Goal: Task Accomplishment & Management: Use online tool/utility

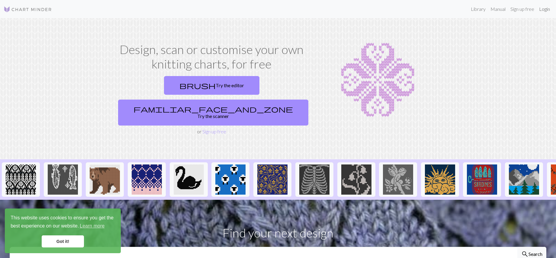
click at [547, 10] on link "Login" at bounding box center [545, 9] width 16 height 12
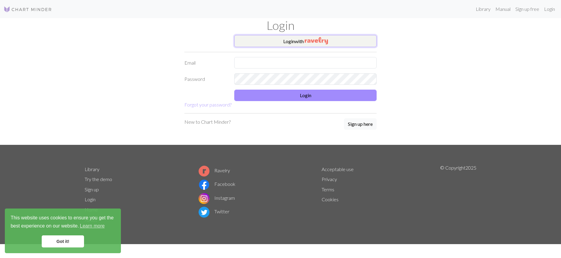
click at [307, 41] on img "button" at bounding box center [316, 40] width 23 height 7
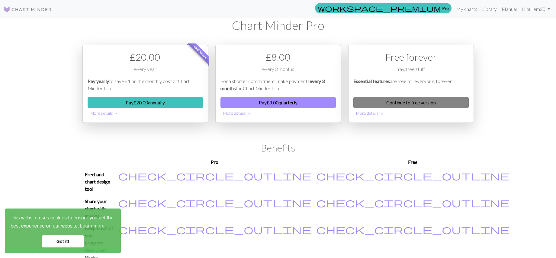
click at [407, 104] on link "Continue to free version" at bounding box center [411, 102] width 115 height 11
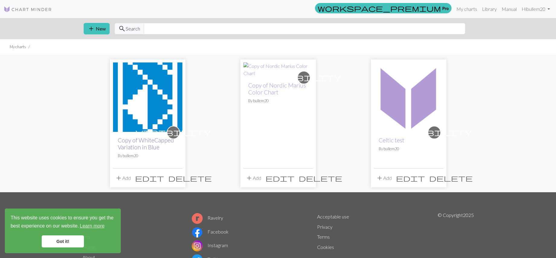
click at [128, 141] on link "Copy of WhiteCapped Variation in Blue" at bounding box center [146, 144] width 56 height 14
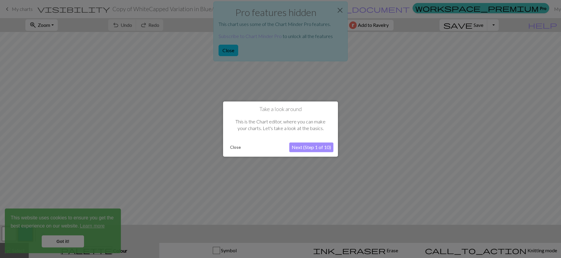
click at [231, 50] on div at bounding box center [280, 129] width 561 height 258
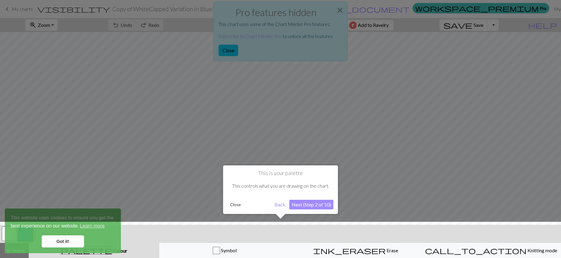
click at [316, 205] on button "Next (Step 2 of 10)" at bounding box center [311, 205] width 44 height 10
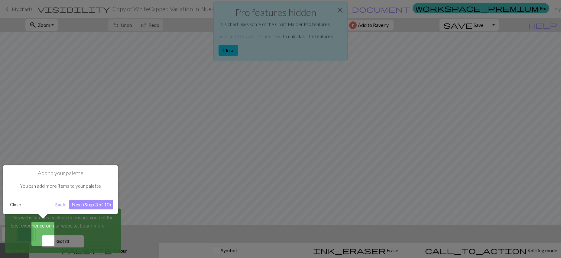
click at [93, 206] on button "Next (Step 3 of 10)" at bounding box center [91, 205] width 44 height 10
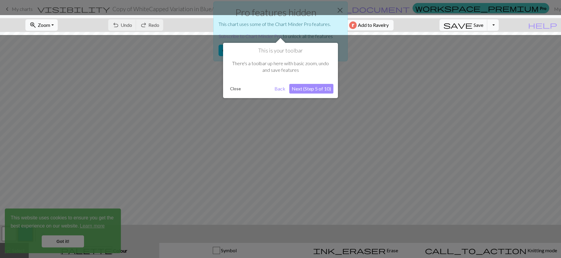
click at [320, 88] on button "Next (Step 5 of 10)" at bounding box center [311, 89] width 44 height 10
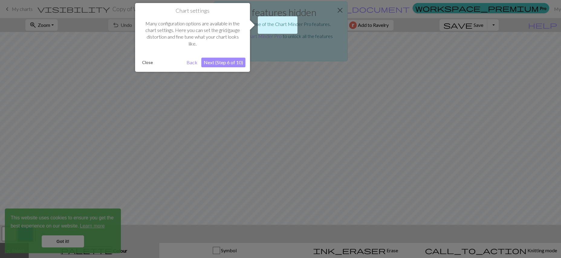
click at [222, 61] on button "Next (Step 6 of 10)" at bounding box center [223, 63] width 44 height 10
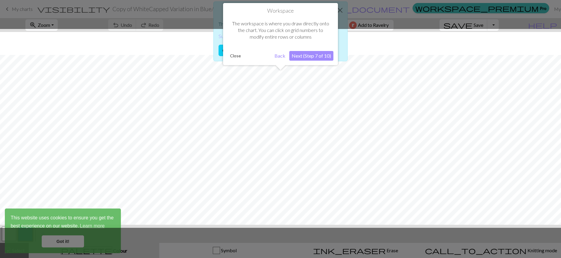
scroll to position [23, 0]
click at [306, 56] on button "Next (Step 7 of 10)" at bounding box center [311, 56] width 44 height 10
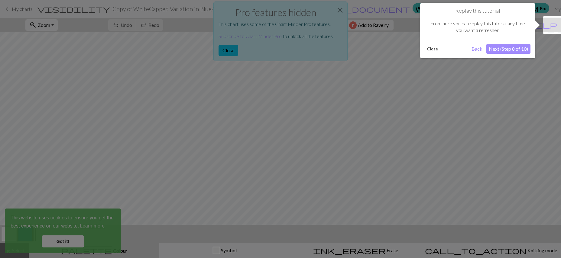
click at [515, 47] on button "Next (Step 8 of 10)" at bounding box center [508, 49] width 44 height 10
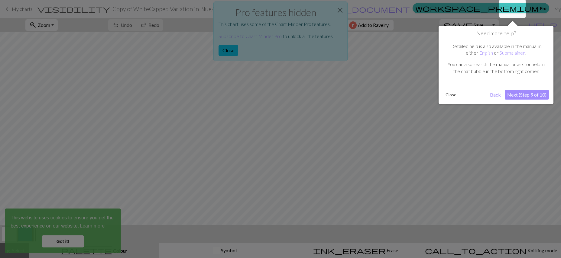
click at [522, 95] on button "Next (Step 9 of 10)" at bounding box center [527, 95] width 44 height 10
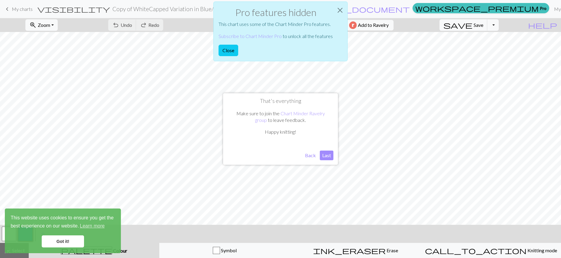
click at [327, 155] on button "Last" at bounding box center [327, 156] width 14 height 10
click at [339, 10] on button "Close" at bounding box center [340, 10] width 15 height 17
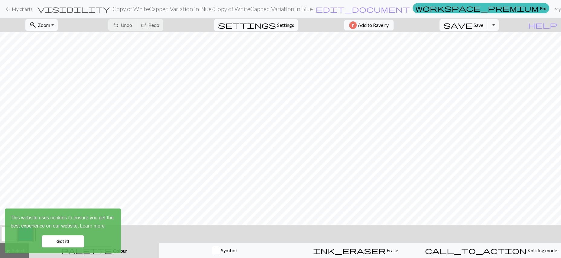
click at [552, 10] on link "My charts" at bounding box center [565, 9] width 26 height 12
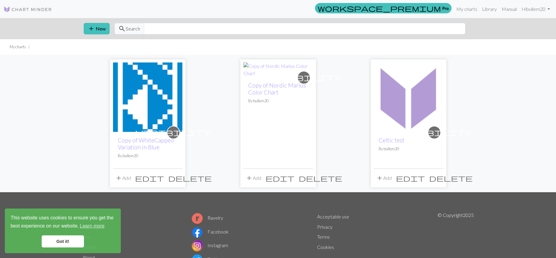
click at [280, 128] on div "visibility Copy of Nordic Marius Color Chart By bullem20" at bounding box center [279, 123] width 70 height 92
click at [266, 85] on link "Copy of Nordic Marius Color Chart" at bounding box center [277, 89] width 58 height 14
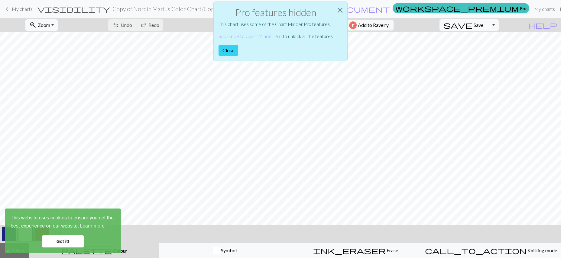
click at [230, 49] on button "Close" at bounding box center [229, 50] width 20 height 11
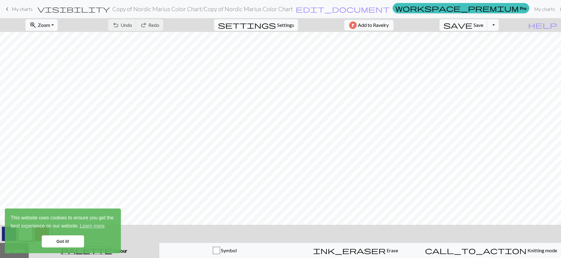
click at [7, 8] on span "keyboard_arrow_left" at bounding box center [7, 9] width 7 height 8
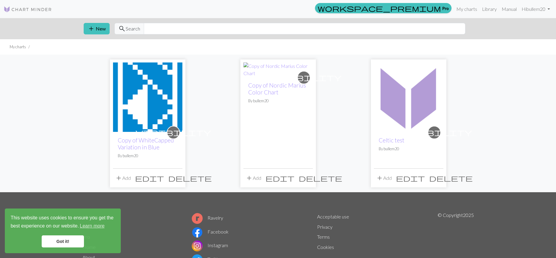
click at [403, 96] on img at bounding box center [409, 98] width 70 height 70
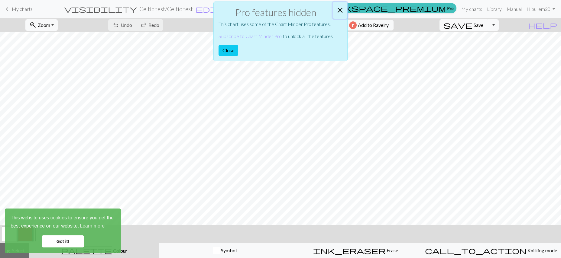
click at [339, 8] on button "Close" at bounding box center [340, 10] width 15 height 17
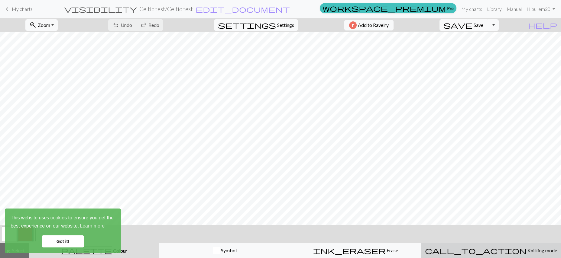
click at [526, 251] on span "Knitting mode" at bounding box center [541, 251] width 31 height 6
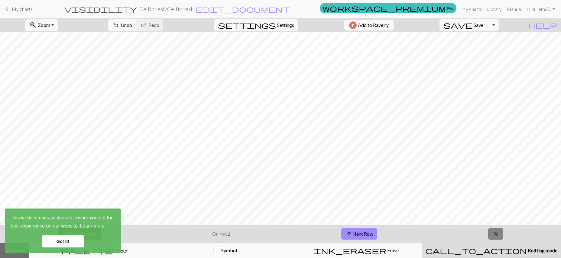
click at [495, 233] on span "close" at bounding box center [495, 234] width 7 height 8
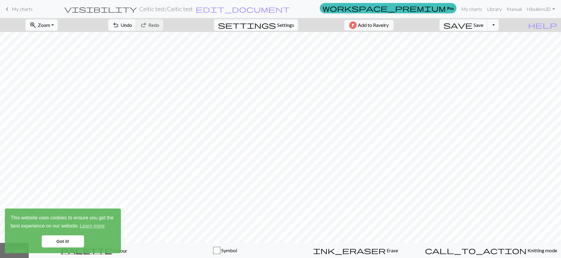
click at [65, 240] on link "Got it!" at bounding box center [63, 242] width 42 height 12
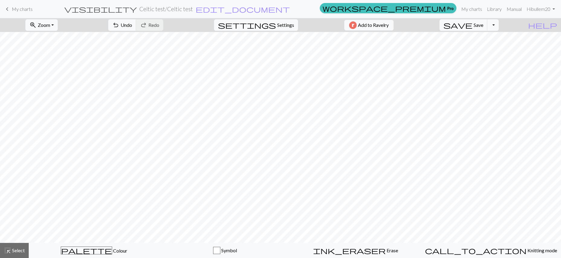
click at [88, 250] on body "This website uses cookies to ensure you get the best experience on our website.…" at bounding box center [280, 129] width 561 height 258
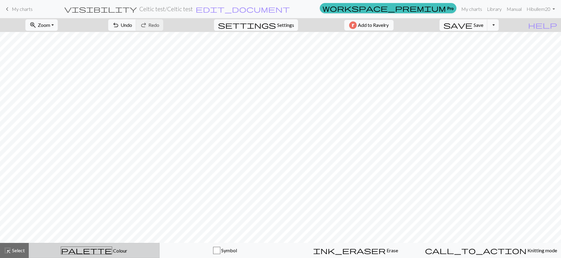
click at [87, 252] on span "palette" at bounding box center [86, 251] width 51 height 8
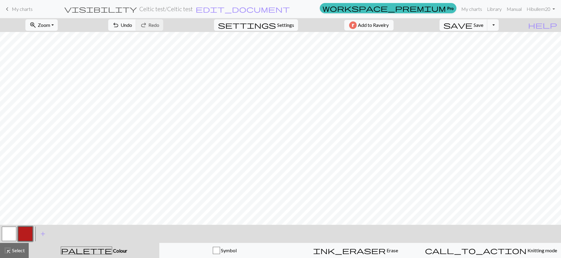
click at [32, 236] on button "button" at bounding box center [25, 234] width 15 height 15
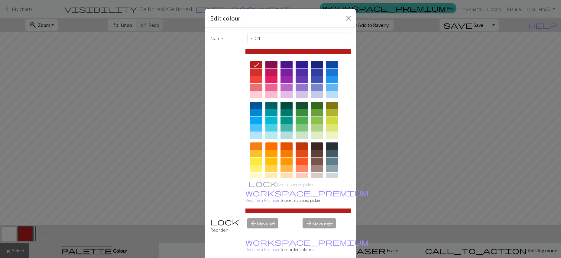
click at [312, 79] on div at bounding box center [317, 79] width 12 height 7
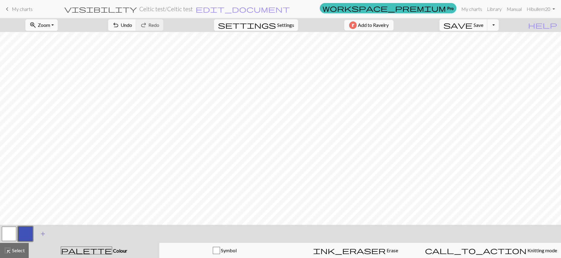
click at [42, 234] on span "add" at bounding box center [42, 234] width 7 height 8
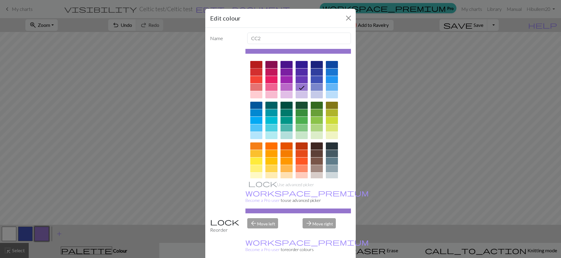
click at [251, 66] on div at bounding box center [256, 64] width 12 height 7
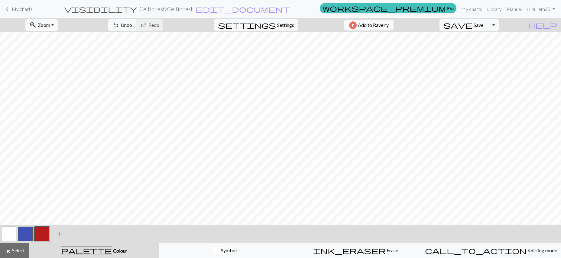
click at [59, 235] on span "add" at bounding box center [59, 234] width 7 height 8
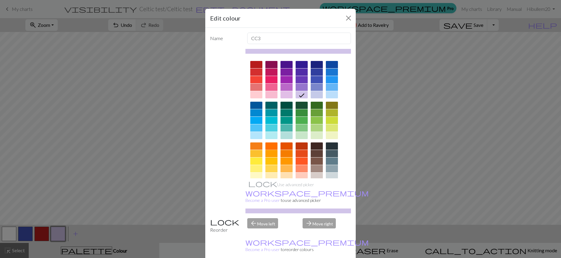
click at [270, 147] on div at bounding box center [271, 146] width 12 height 7
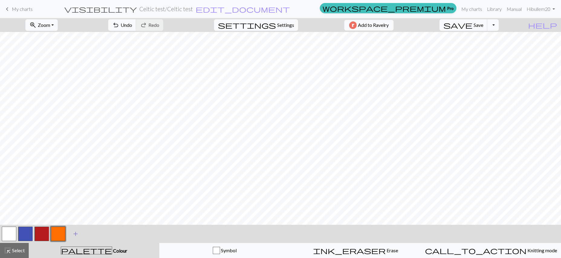
click at [75, 237] on span "add" at bounding box center [75, 234] width 7 height 8
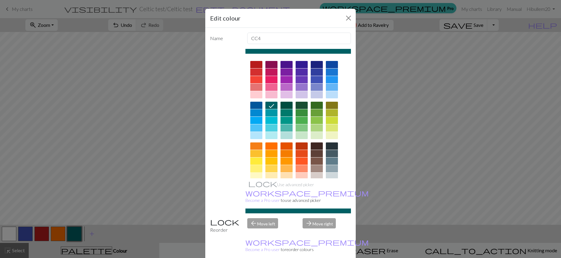
click at [254, 168] on div at bounding box center [256, 168] width 12 height 7
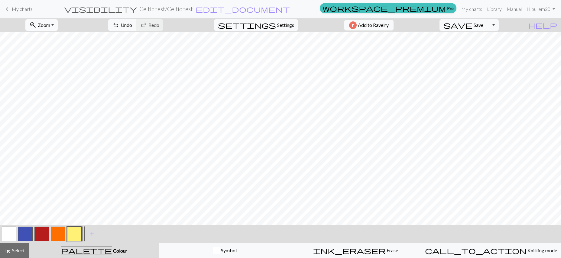
click at [58, 27] on button "zoom_in Zoom Zoom" at bounding box center [41, 24] width 32 height 11
click at [45, 73] on button "50%" at bounding box center [50, 73] width 48 height 10
click at [58, 24] on button "zoom_in Zoom Zoom" at bounding box center [41, 24] width 32 height 11
click at [47, 38] on button "Fit all" at bounding box center [50, 39] width 48 height 10
click at [283, 26] on span "Settings" at bounding box center [285, 24] width 17 height 7
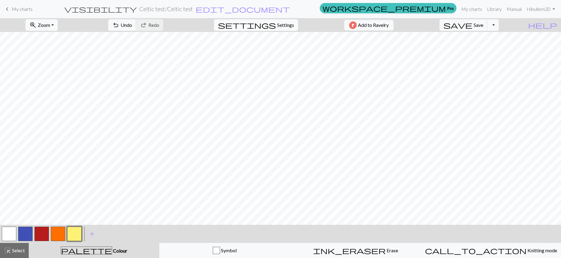
select select "aran"
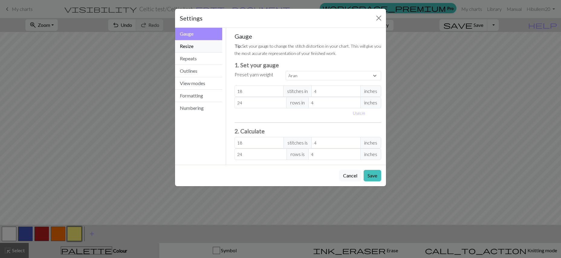
click at [188, 44] on button "Resize" at bounding box center [198, 46] width 47 height 12
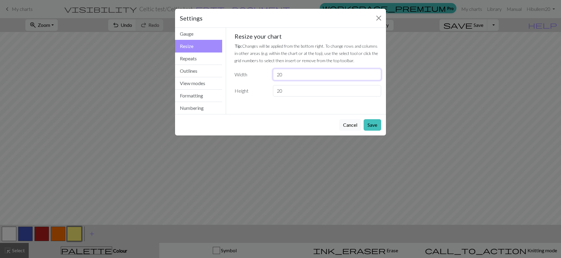
drag, startPoint x: 296, startPoint y: 76, endPoint x: 275, endPoint y: 75, distance: 21.8
click at [275, 75] on input "20" at bounding box center [327, 74] width 108 height 11
type input "30"
drag, startPoint x: 283, startPoint y: 92, endPoint x: 274, endPoint y: 90, distance: 8.9
click at [274, 90] on input "20" at bounding box center [327, 90] width 108 height 11
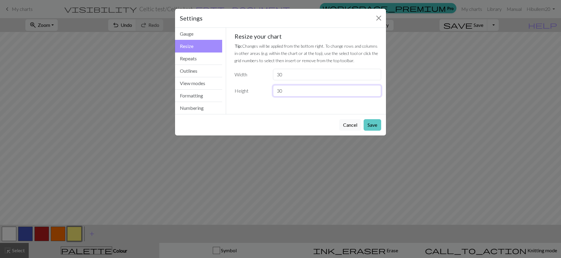
type input "30"
click at [372, 123] on button "Save" at bounding box center [373, 124] width 18 height 11
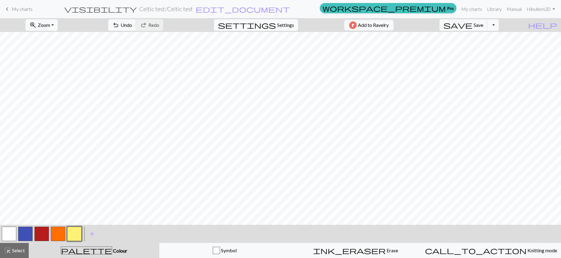
click at [278, 24] on span "Settings" at bounding box center [285, 24] width 17 height 7
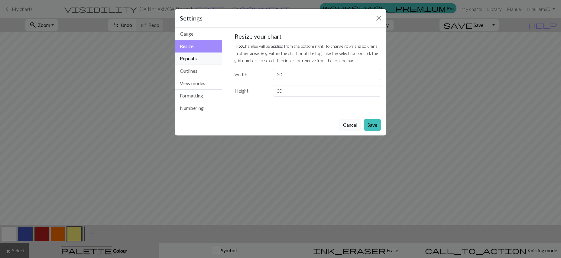
click at [192, 60] on button "Repeats" at bounding box center [198, 59] width 47 height 12
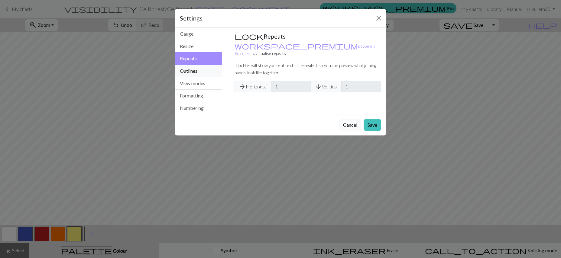
click at [189, 71] on button "Outlines" at bounding box center [198, 71] width 47 height 12
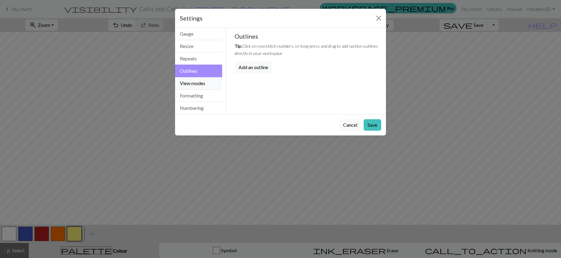
click at [190, 83] on button "View modes" at bounding box center [198, 83] width 47 height 12
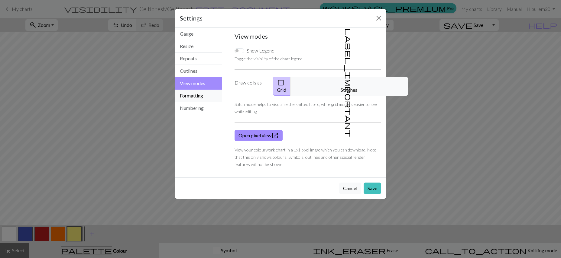
click at [191, 95] on button "Formatting" at bounding box center [198, 96] width 47 height 12
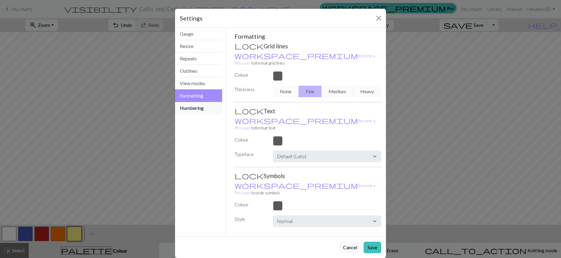
click at [194, 106] on button "Numbering" at bounding box center [198, 108] width 47 height 12
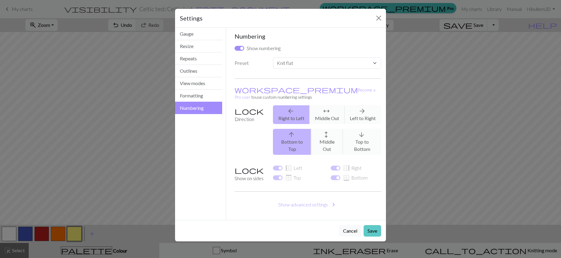
click at [371, 225] on button "Save" at bounding box center [373, 230] width 18 height 11
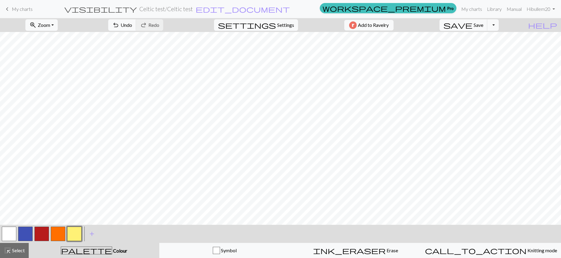
click at [26, 235] on button "button" at bounding box center [25, 234] width 15 height 15
click at [29, 233] on button "button" at bounding box center [25, 234] width 15 height 15
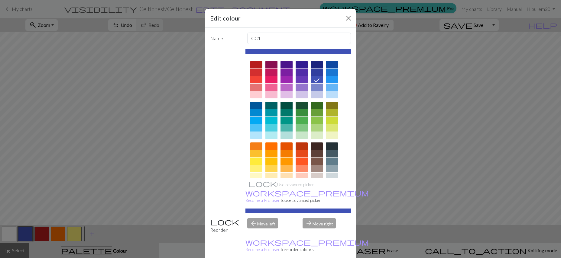
click at [315, 79] on icon at bounding box center [316, 80] width 7 height 7
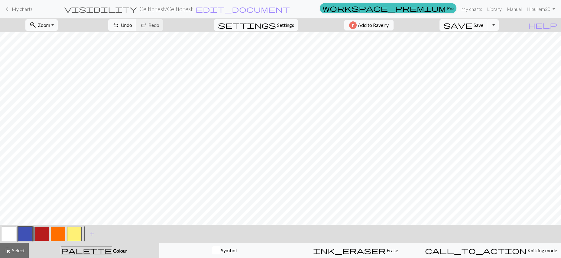
click at [41, 233] on button "button" at bounding box center [41, 234] width 15 height 15
click at [45, 233] on button "button" at bounding box center [41, 234] width 15 height 15
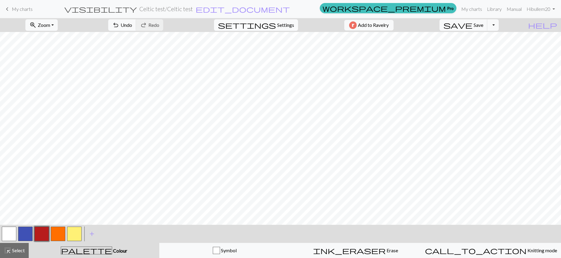
click at [288, 25] on span "Settings" at bounding box center [285, 24] width 17 height 7
select select "flat"
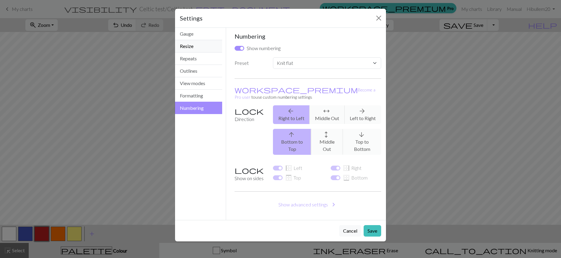
click at [187, 45] on button "Resize" at bounding box center [198, 46] width 47 height 12
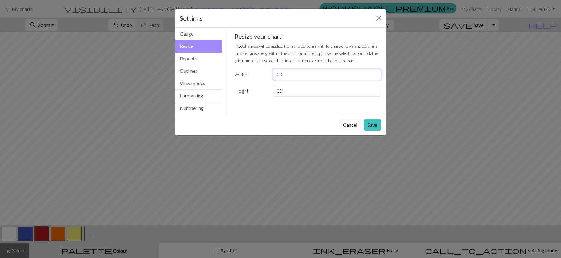
drag, startPoint x: 286, startPoint y: 75, endPoint x: 276, endPoint y: 73, distance: 10.1
click at [276, 73] on input "30" at bounding box center [327, 74] width 108 height 11
type input "36"
click at [371, 125] on button "Save" at bounding box center [373, 124] width 18 height 11
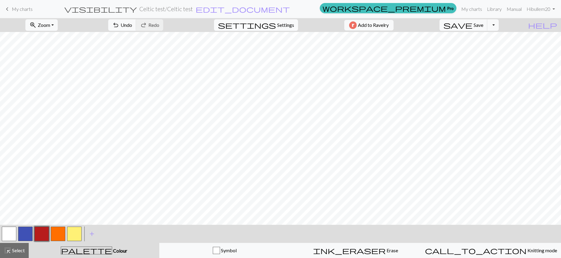
click at [287, 24] on span "Settings" at bounding box center [285, 24] width 17 height 7
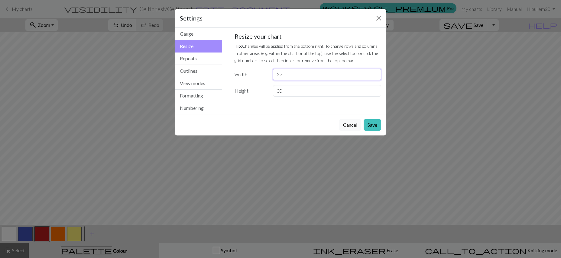
click at [374, 73] on input "37" at bounding box center [327, 74] width 108 height 11
click at [374, 73] on input "38" at bounding box center [327, 74] width 108 height 11
type input "39"
click at [374, 73] on input "39" at bounding box center [327, 74] width 108 height 11
click at [372, 127] on button "Save" at bounding box center [373, 124] width 18 height 11
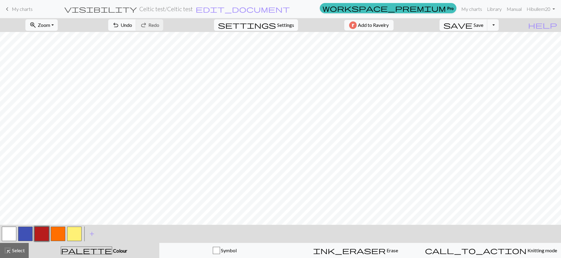
click at [269, 24] on span "settings" at bounding box center [247, 25] width 58 height 8
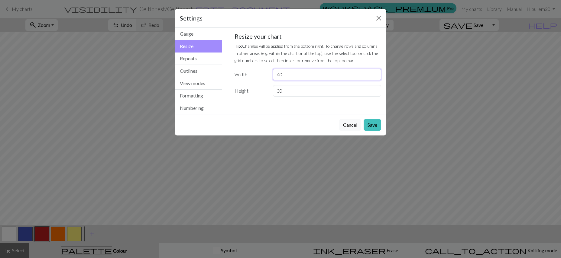
type input "40"
click at [375, 73] on input "40" at bounding box center [327, 74] width 108 height 11
click at [459, 178] on div "Settings Resize Gauge Resize Repeats Outlines View modes Formatting Numbering G…" at bounding box center [280, 129] width 561 height 258
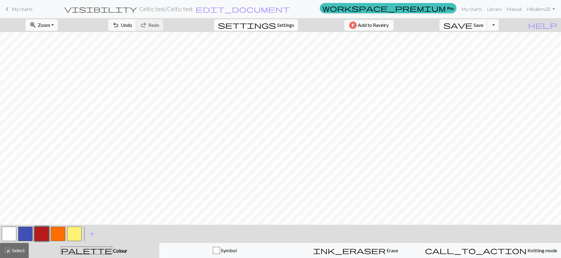
click at [282, 24] on span "Settings" at bounding box center [285, 24] width 17 height 7
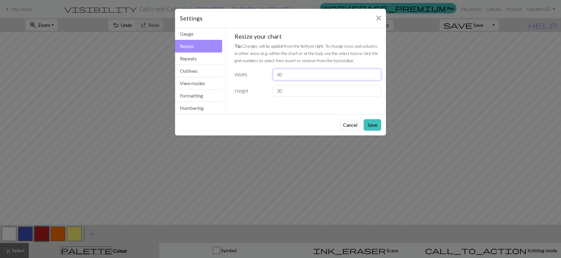
click at [375, 72] on input "40" at bounding box center [327, 74] width 108 height 11
click at [375, 72] on input "41" at bounding box center [327, 74] width 108 height 11
click at [375, 72] on input "44" at bounding box center [327, 74] width 108 height 11
type input "45"
click at [375, 72] on input "45" at bounding box center [327, 74] width 108 height 11
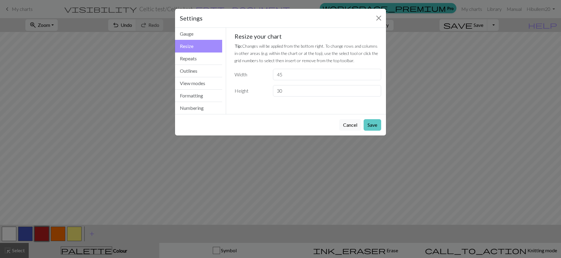
click at [373, 127] on button "Save" at bounding box center [373, 124] width 18 height 11
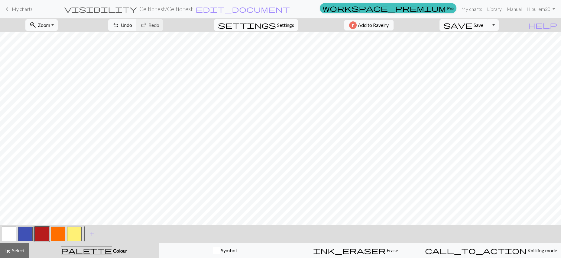
click at [286, 24] on span "Settings" at bounding box center [285, 24] width 17 height 7
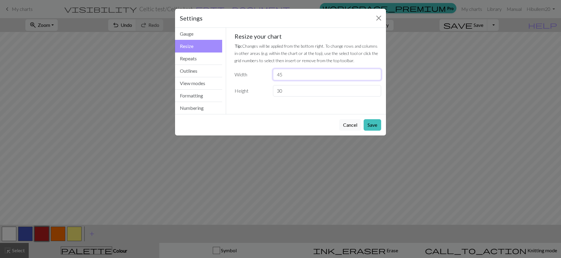
click at [287, 75] on input "45" at bounding box center [327, 74] width 108 height 11
type input "41"
click at [374, 123] on button "Save" at bounding box center [373, 124] width 18 height 11
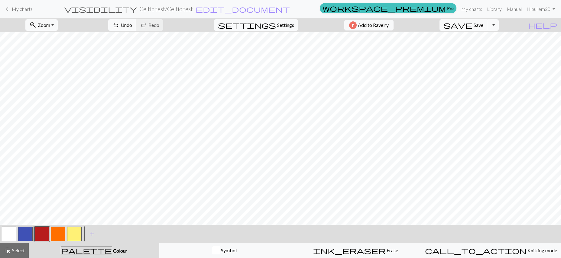
click at [8, 235] on button "button" at bounding box center [9, 234] width 15 height 15
click at [285, 27] on span "Settings" at bounding box center [285, 24] width 17 height 7
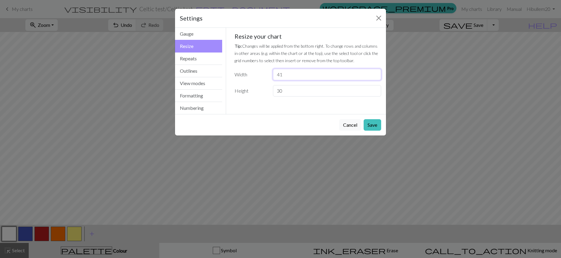
click at [287, 74] on input "41" at bounding box center [327, 74] width 108 height 11
type input "40"
click at [376, 123] on button "Save" at bounding box center [373, 124] width 18 height 11
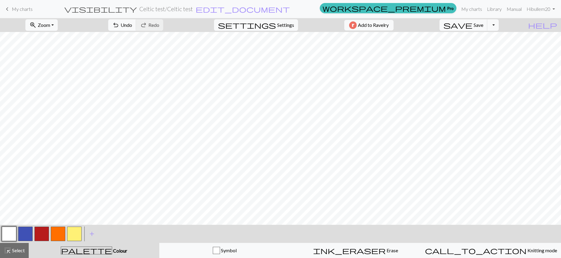
click at [40, 237] on button "button" at bounding box center [41, 234] width 15 height 15
click at [6, 235] on button "button" at bounding box center [9, 234] width 15 height 15
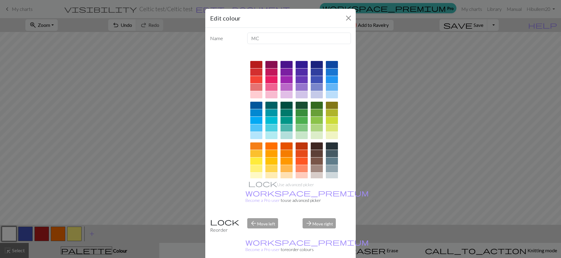
click at [9, 234] on div "Edit colour Name MC Use advanced picker workspace_premium Become a Pro user to …" at bounding box center [280, 129] width 561 height 258
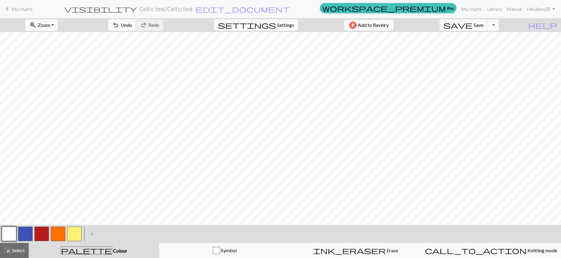
click at [12, 235] on button "button" at bounding box center [9, 234] width 15 height 15
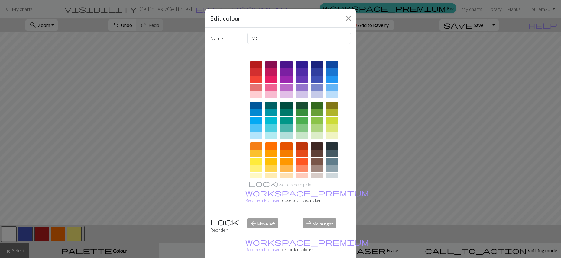
click at [147, 169] on div "Edit colour Name MC Use advanced picker workspace_premium Become a Pro user to …" at bounding box center [280, 129] width 561 height 258
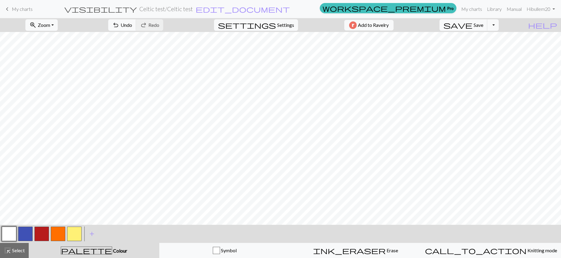
click at [40, 233] on button "button" at bounding box center [41, 234] width 15 height 15
click at [10, 234] on button "button" at bounding box center [9, 234] width 15 height 15
click at [39, 234] on button "button" at bounding box center [41, 234] width 15 height 15
